Goal: Task Accomplishment & Management: Manage account settings

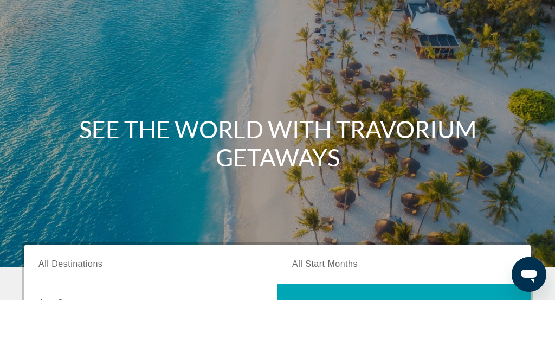
scroll to position [230, 0]
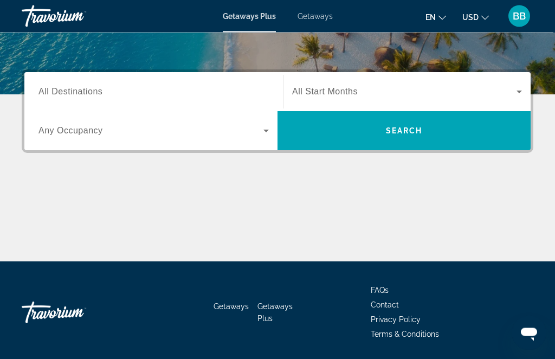
click at [520, 14] on span "BB" at bounding box center [518, 16] width 13 height 11
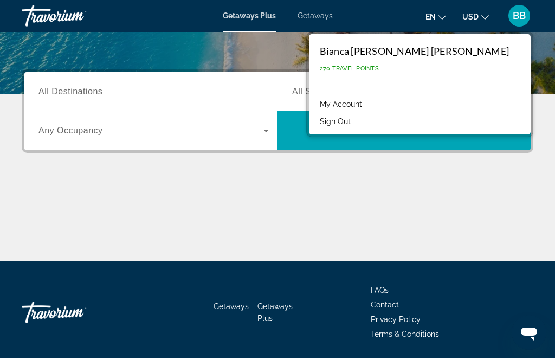
click at [461, 183] on div "Main content" at bounding box center [277, 220] width 511 height 81
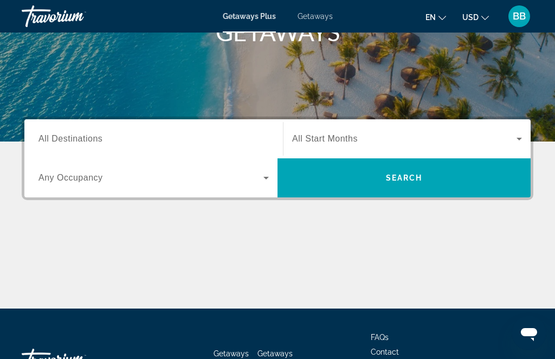
scroll to position [183, 0]
click at [470, 17] on span "USD" at bounding box center [470, 17] width 16 height 9
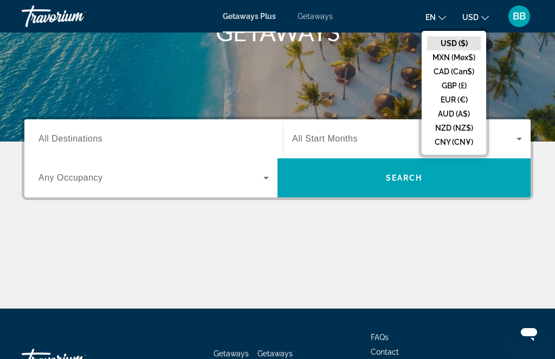
click at [452, 105] on button "EUR (€)" at bounding box center [454, 100] width 54 height 14
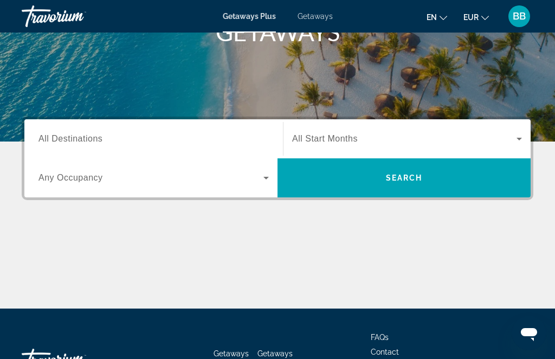
click at [260, 182] on icon "Search widget" at bounding box center [265, 177] width 13 height 13
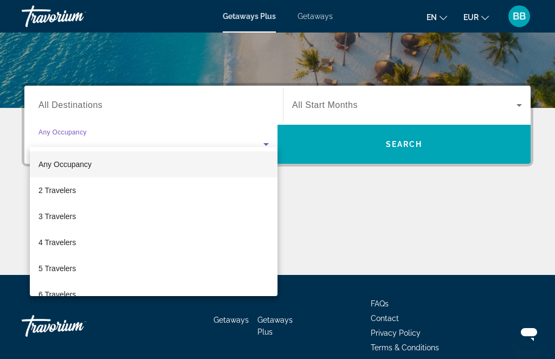
scroll to position [230, 0]
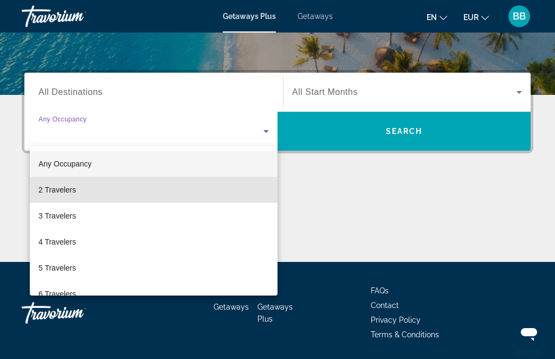
click at [93, 194] on mat-option "2 Travelers" at bounding box center [154, 190] width 248 height 26
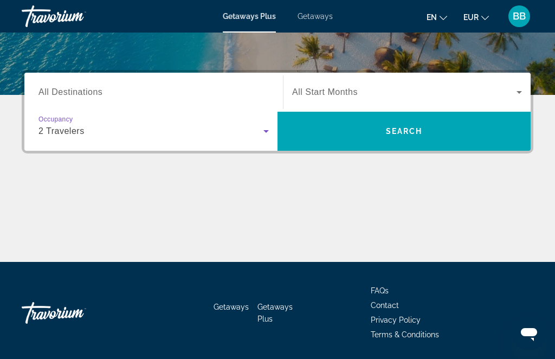
click at [520, 89] on icon "Search widget" at bounding box center [518, 92] width 13 height 13
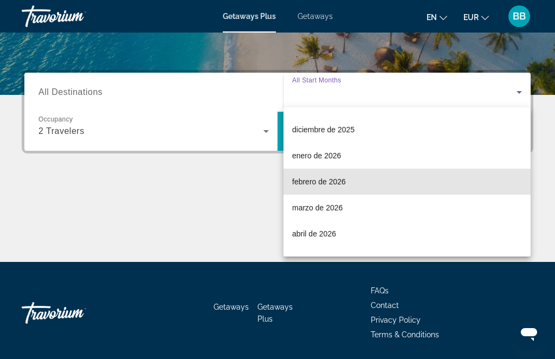
scroll to position [101, 0]
click at [333, 171] on mat-option "febrero de 2026" at bounding box center [406, 180] width 247 height 26
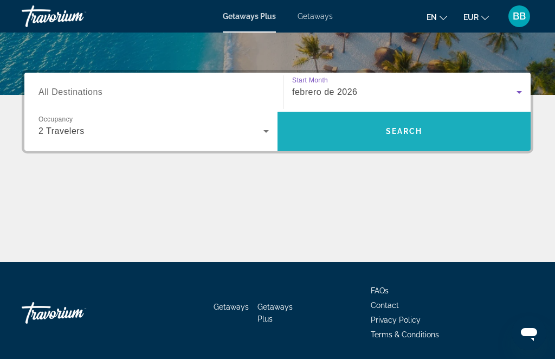
click at [417, 121] on span "Search widget" at bounding box center [403, 131] width 253 height 26
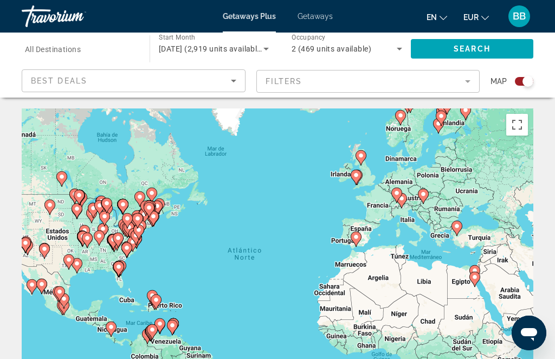
click at [519, 16] on span "BB" at bounding box center [518, 16] width 13 height 11
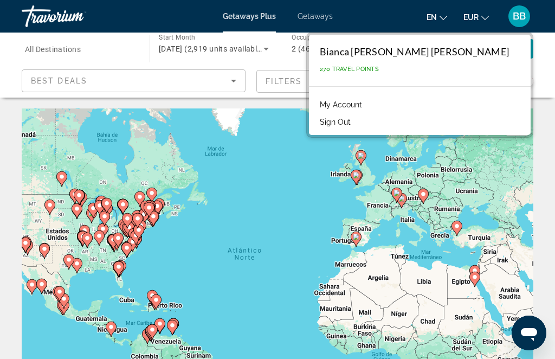
click at [367, 103] on link "My Account" at bounding box center [340, 104] width 53 height 14
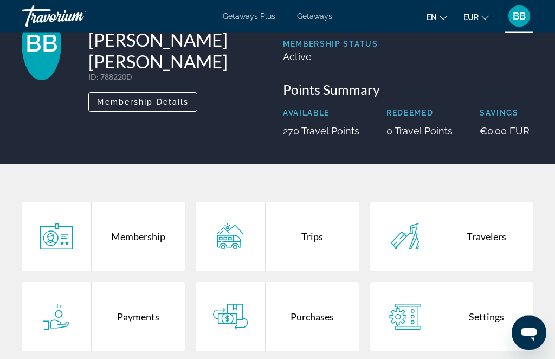
scroll to position [93, 0]
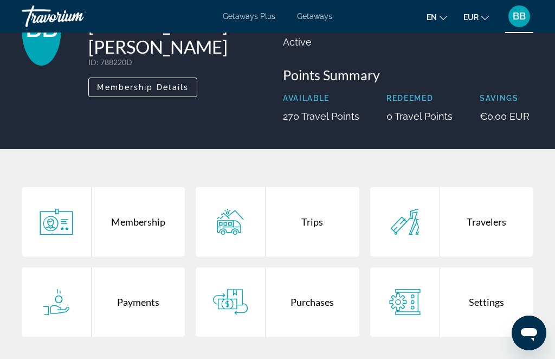
click at [311, 239] on div "Trips" at bounding box center [311, 221] width 93 height 69
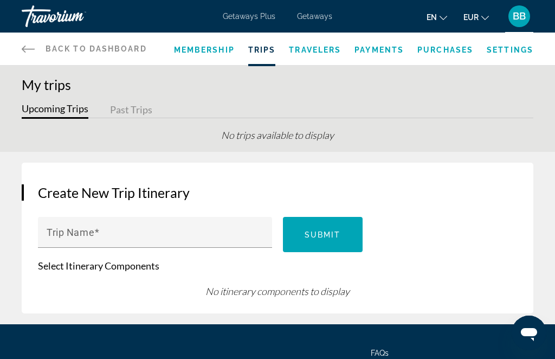
click at [515, 16] on span "BB" at bounding box center [518, 16] width 13 height 11
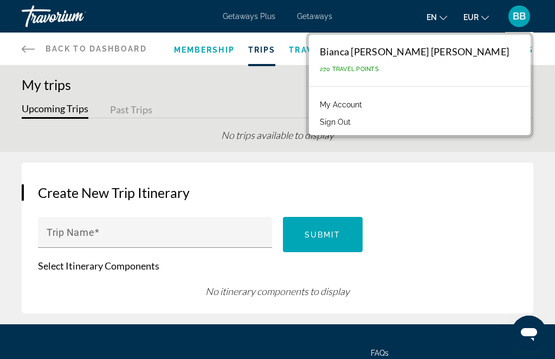
click at [367, 107] on link "My Account" at bounding box center [340, 104] width 53 height 14
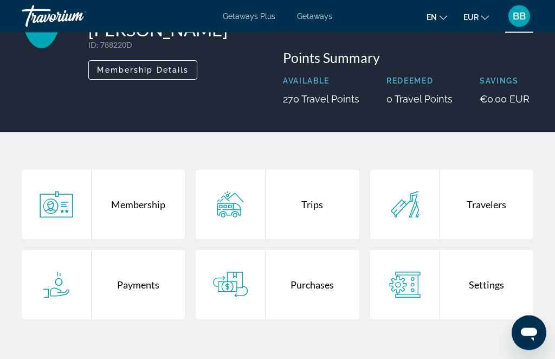
click at [491, 210] on div "Travelers" at bounding box center [486, 204] width 93 height 69
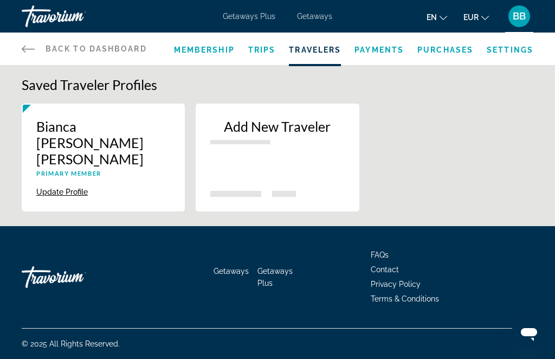
click at [516, 19] on span "BB" at bounding box center [518, 16] width 13 height 11
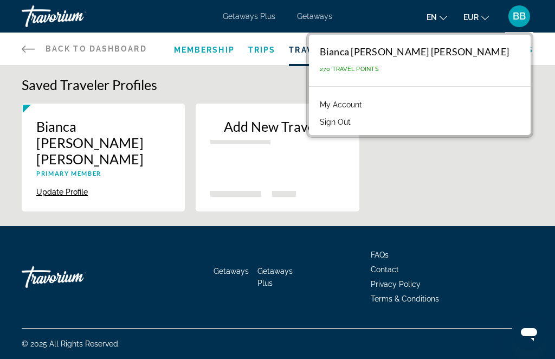
click at [367, 102] on link "My Account" at bounding box center [340, 104] width 53 height 14
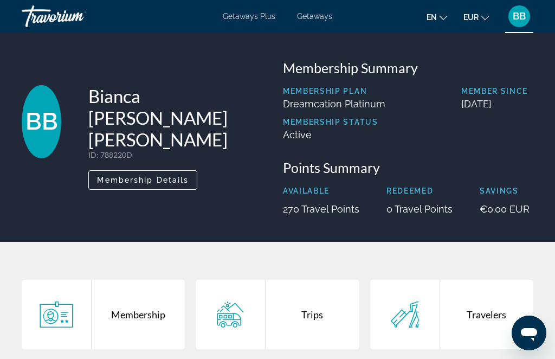
click at [180, 168] on span "Main content" at bounding box center [143, 180] width 108 height 26
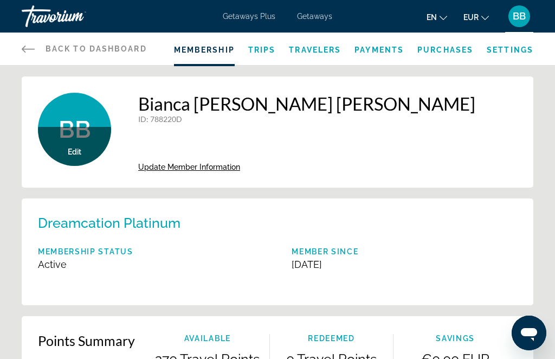
click at [264, 51] on span "Trips" at bounding box center [262, 49] width 28 height 9
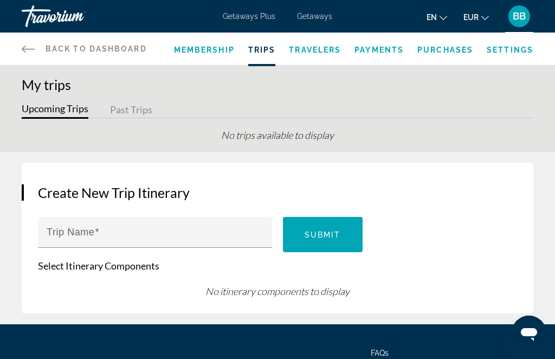
click at [320, 48] on span "Travelers" at bounding box center [315, 49] width 52 height 9
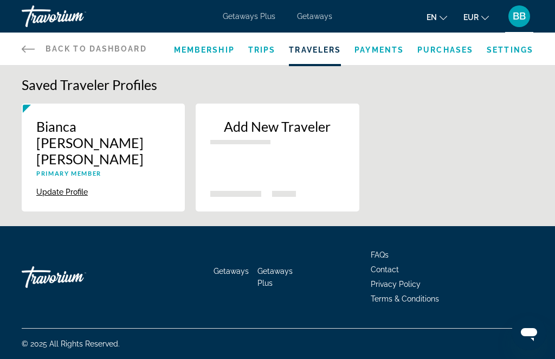
click at [386, 49] on span "Payments" at bounding box center [378, 49] width 49 height 9
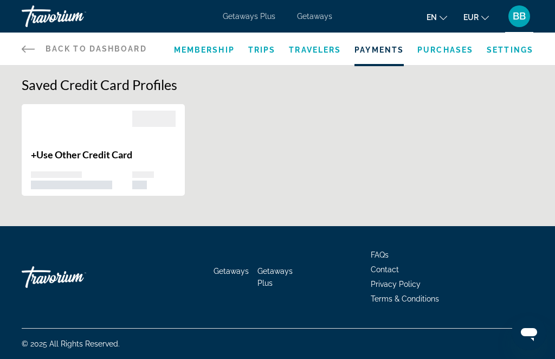
click at [454, 50] on span "Purchases" at bounding box center [445, 49] width 56 height 9
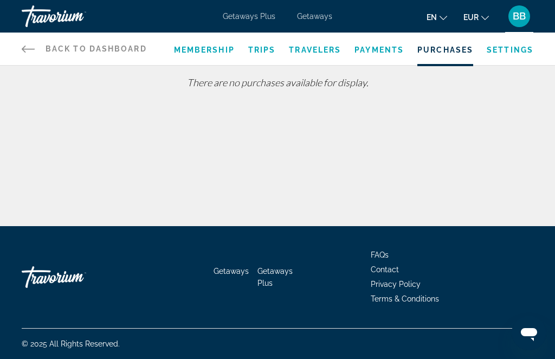
click at [507, 41] on div "Membership Trips Travelers Payments Purchases Settings" at bounding box center [353, 48] width 359 height 32
click at [499, 41] on div "Membership Trips Travelers Payments Purchases Settings" at bounding box center [353, 48] width 359 height 32
click at [500, 45] on span "Settings" at bounding box center [509, 49] width 47 height 9
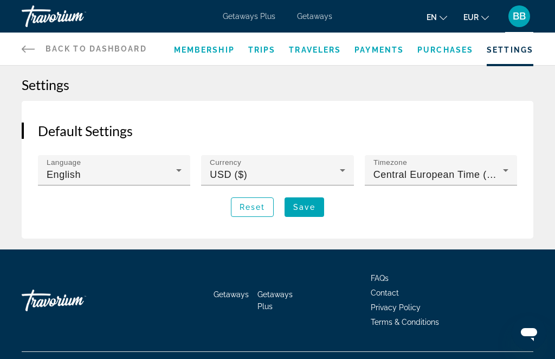
click at [183, 170] on icon "Main content" at bounding box center [178, 170] width 13 height 13
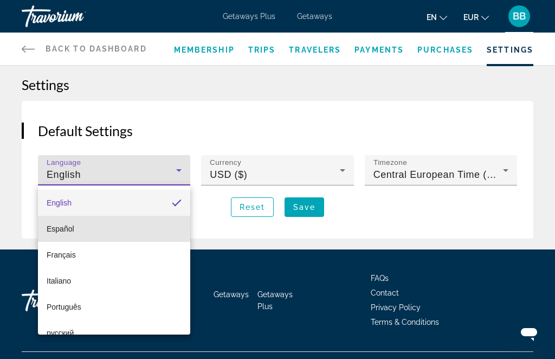
click at [103, 234] on mat-option "Español" at bounding box center [114, 229] width 152 height 26
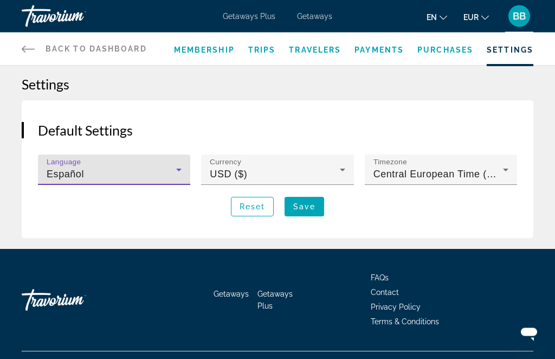
click at [454, 178] on span "Central European Time (GMT+1)" at bounding box center [448, 174] width 151 height 11
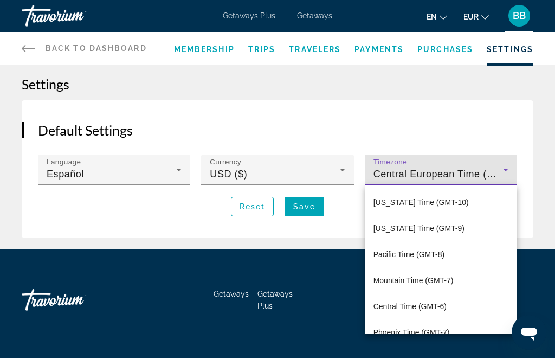
scroll to position [609, 0]
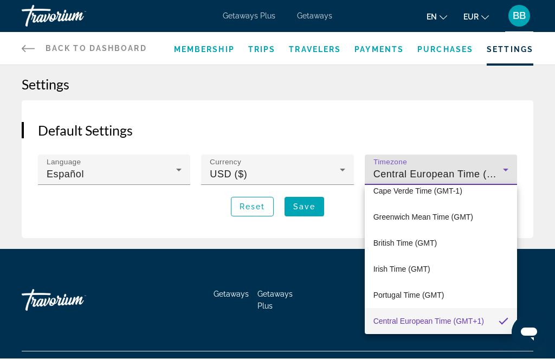
click at [283, 245] on div at bounding box center [277, 179] width 555 height 359
